Goal: Navigation & Orientation: Find specific page/section

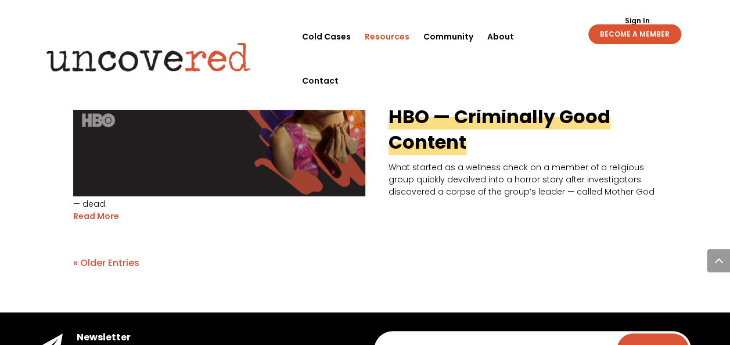
scroll to position [2280, 0]
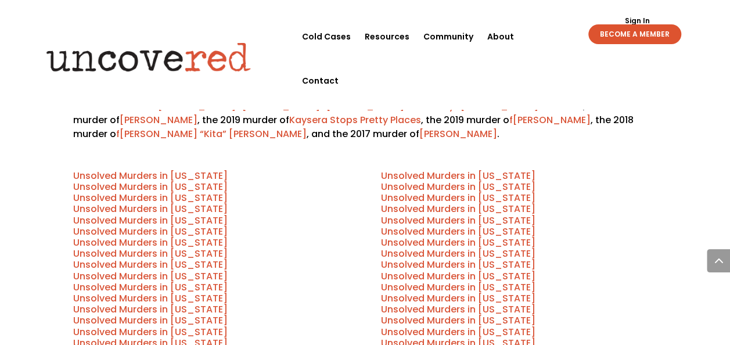
scroll to position [521, 0]
click at [510, 202] on link "Unsolved Murders in New Hampshire" at bounding box center [458, 208] width 155 height 13
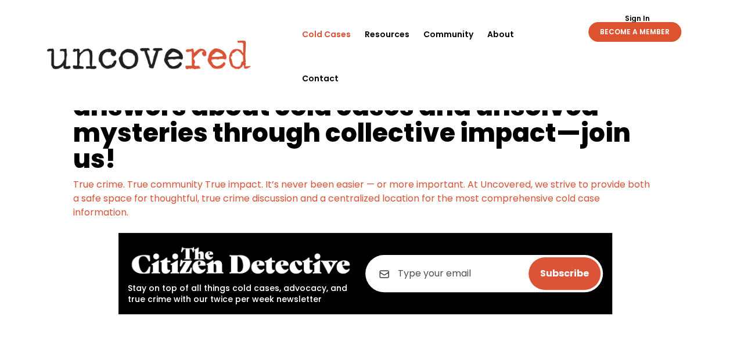
click at [340, 36] on link "Cold Cases" at bounding box center [326, 34] width 49 height 44
